Goal: Task Accomplishment & Management: Complete application form

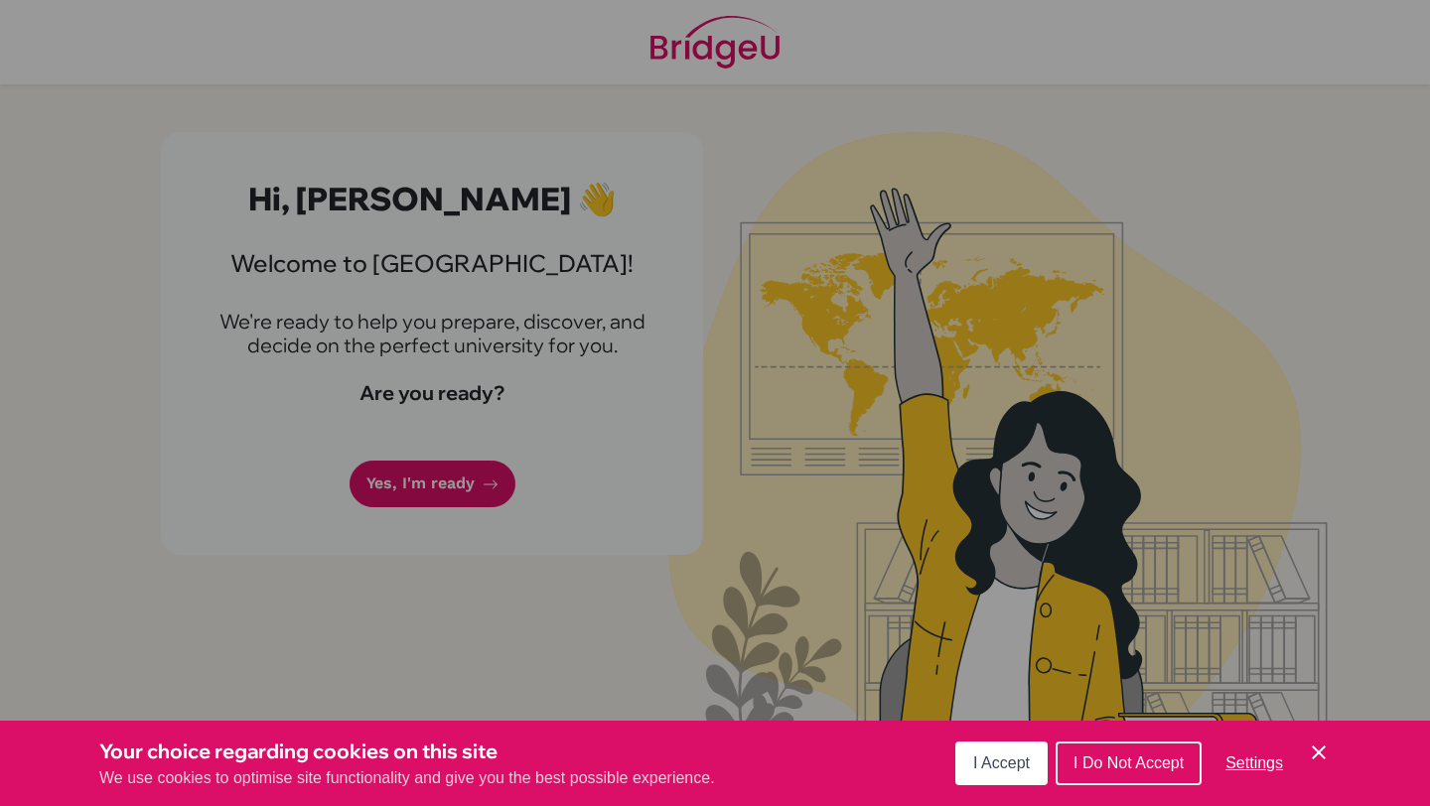
click at [1007, 767] on span "I Accept" at bounding box center [1001, 763] width 57 height 17
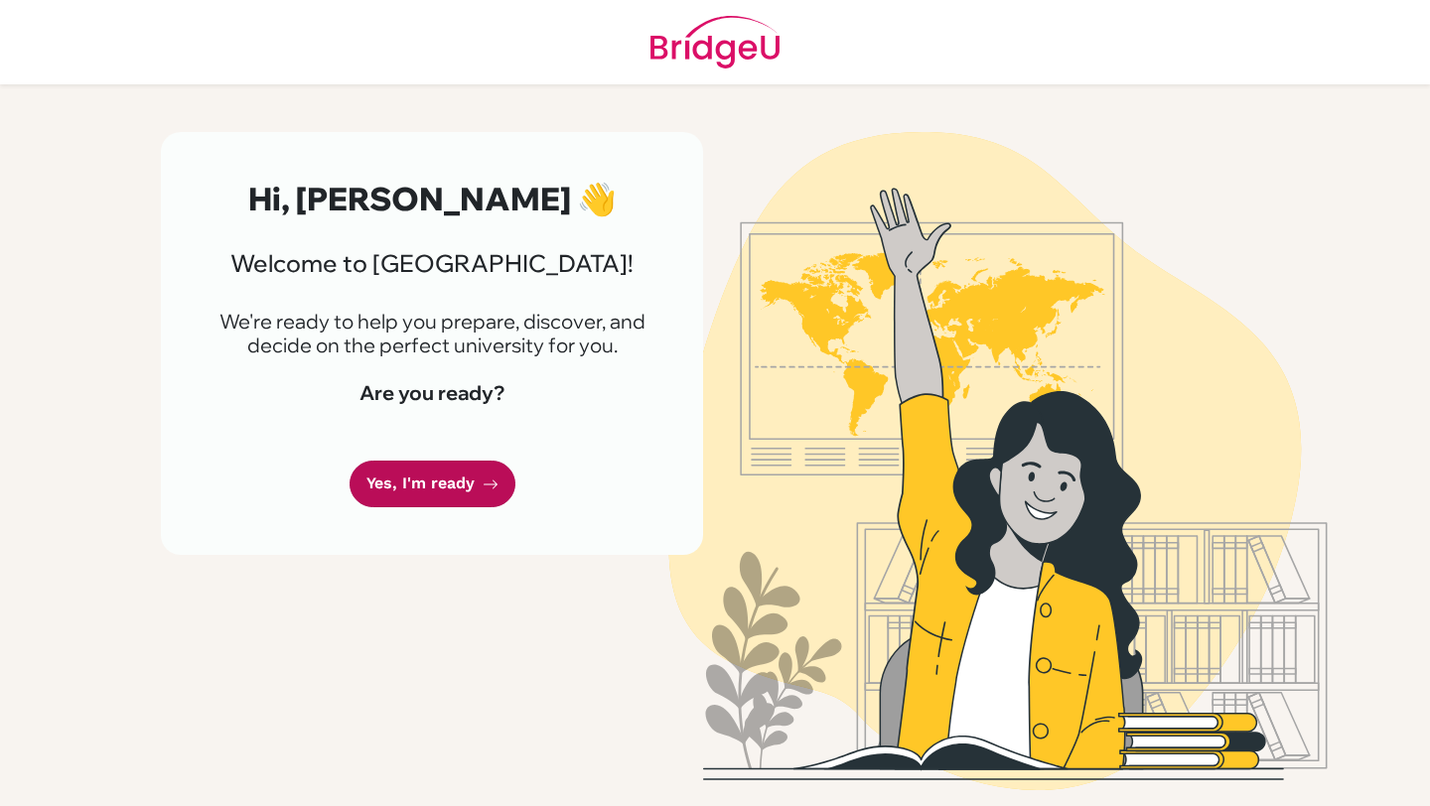
click at [431, 491] on link "Yes, I'm ready" at bounding box center [433, 484] width 166 height 47
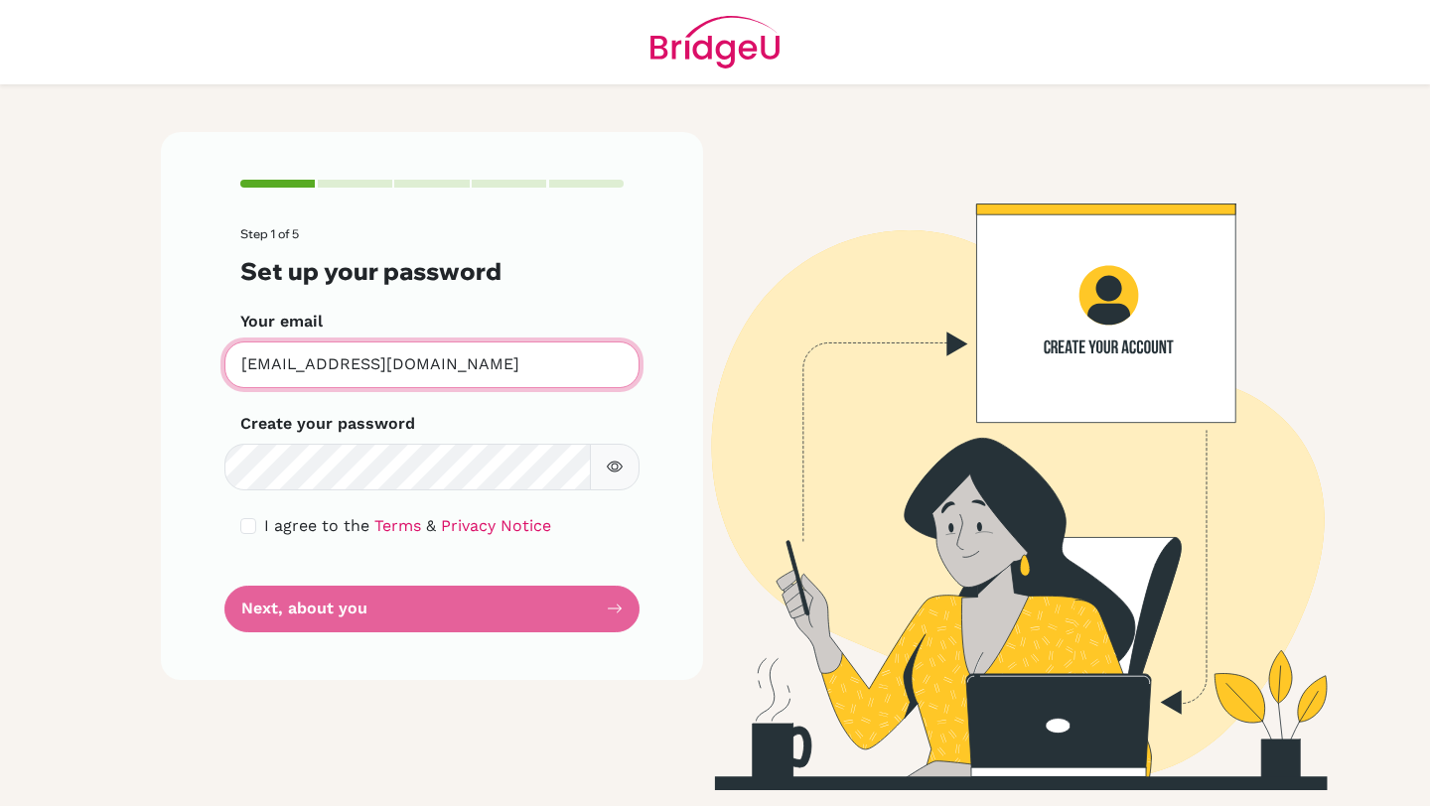
click at [416, 376] on input "[EMAIL_ADDRESS][DOMAIN_NAME]" at bounding box center [431, 365] width 415 height 47
click at [252, 367] on input "Adyaanalihussain@gmail.com" at bounding box center [431, 365] width 415 height 47
type input "adyaanalihussain@gmail.com"
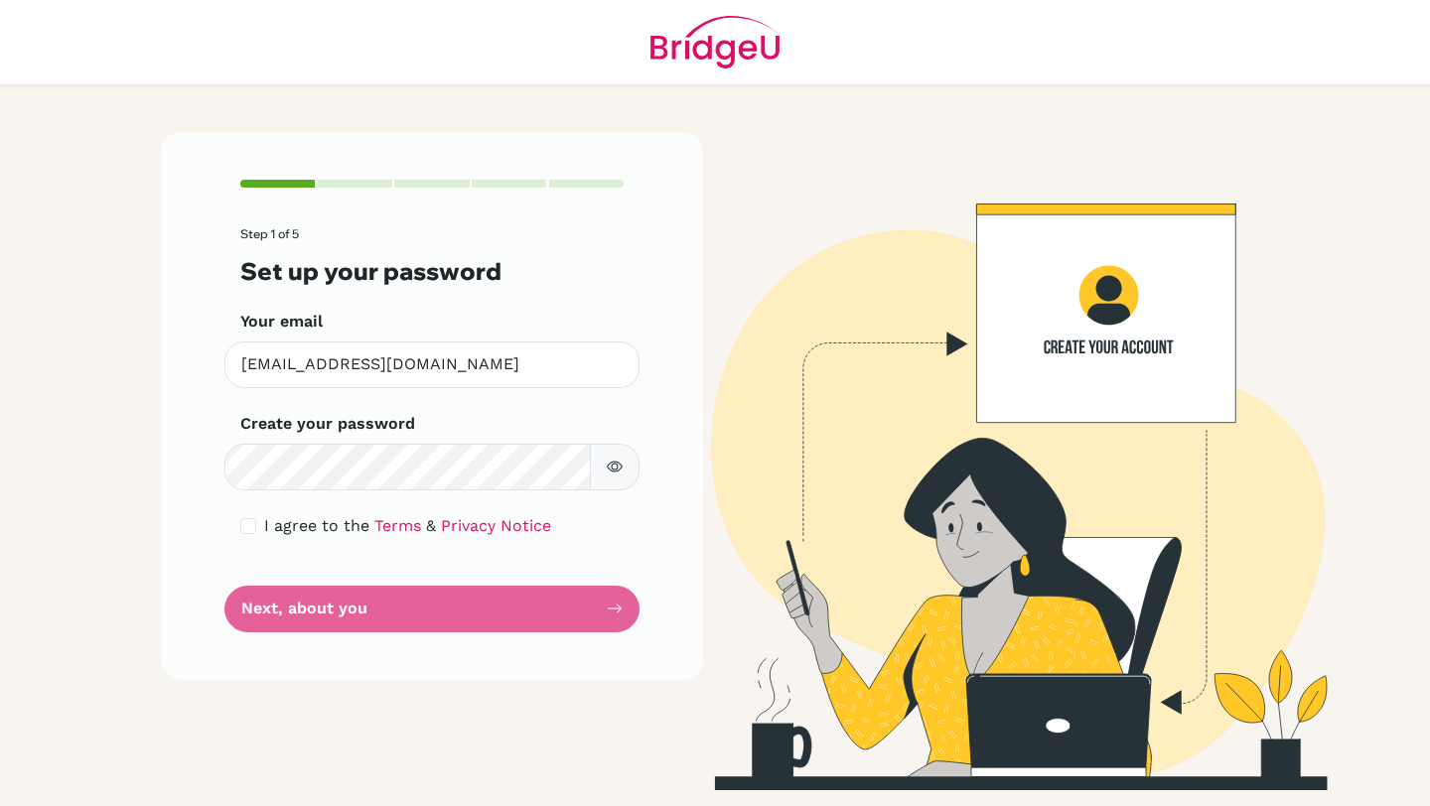
click at [617, 470] on icon "button" at bounding box center [615, 467] width 16 height 16
click at [259, 526] on div "I agree to the Terms & Privacy Notice" at bounding box center [431, 526] width 383 height 24
click at [250, 526] on input "checkbox" at bounding box center [248, 526] width 16 height 16
checkbox input "true"
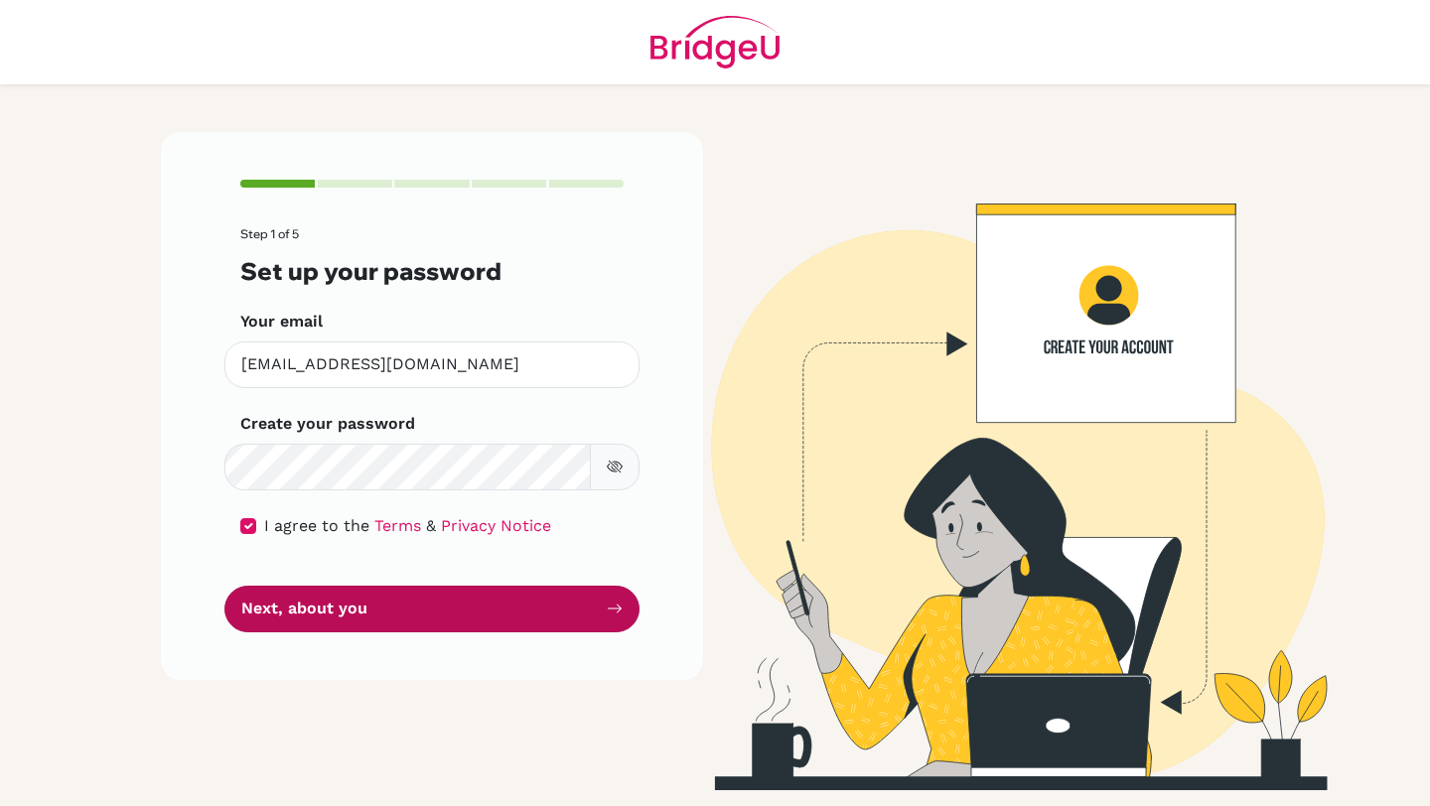
click at [302, 604] on button "Next, about you" at bounding box center [431, 609] width 415 height 47
